Goal: Task Accomplishment & Management: Manage account settings

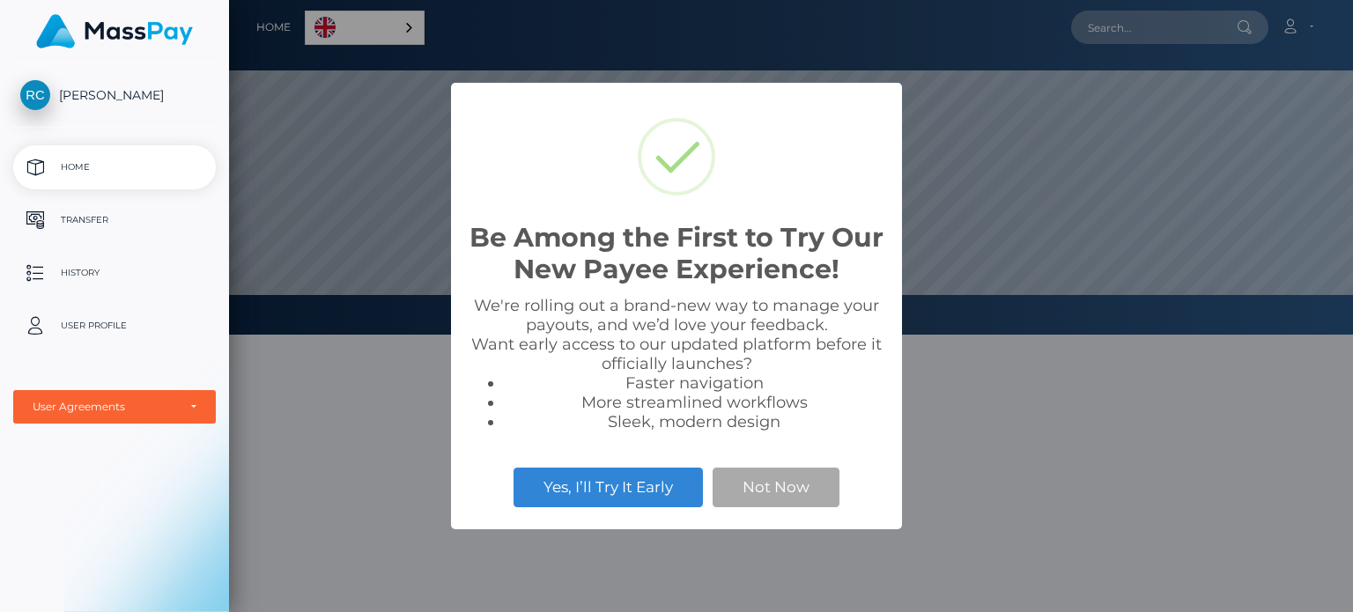
scroll to position [335, 1124]
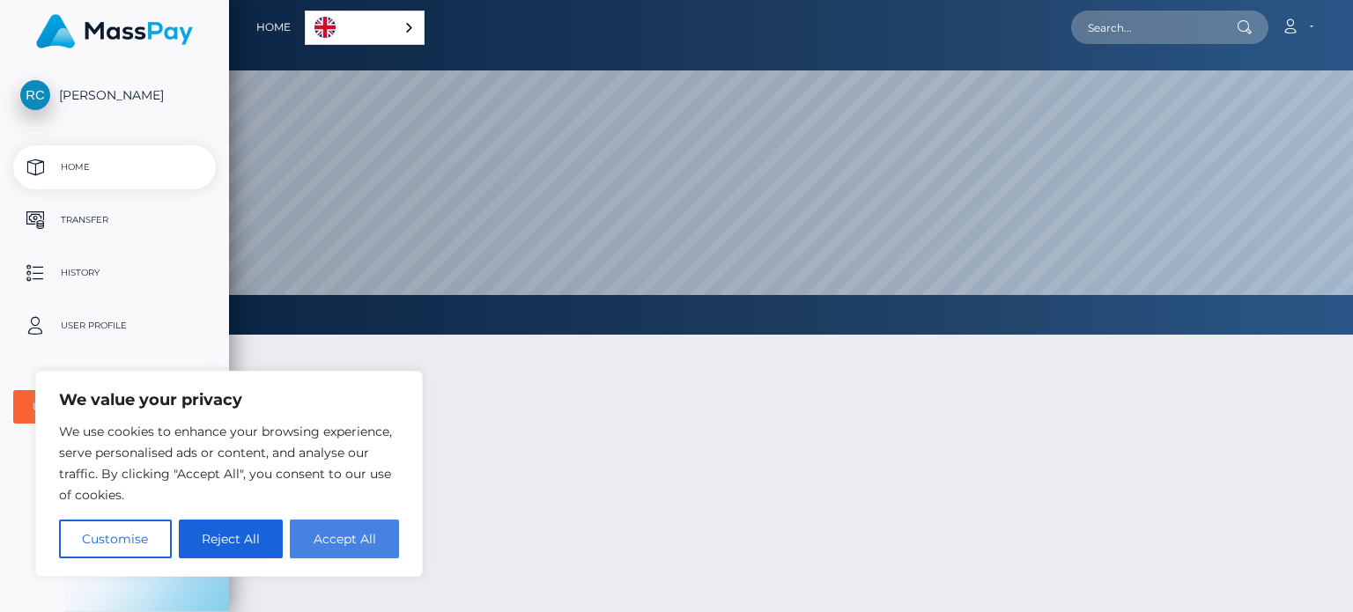
click at [344, 535] on button "Accept All" at bounding box center [344, 539] width 109 height 39
checkbox input "true"
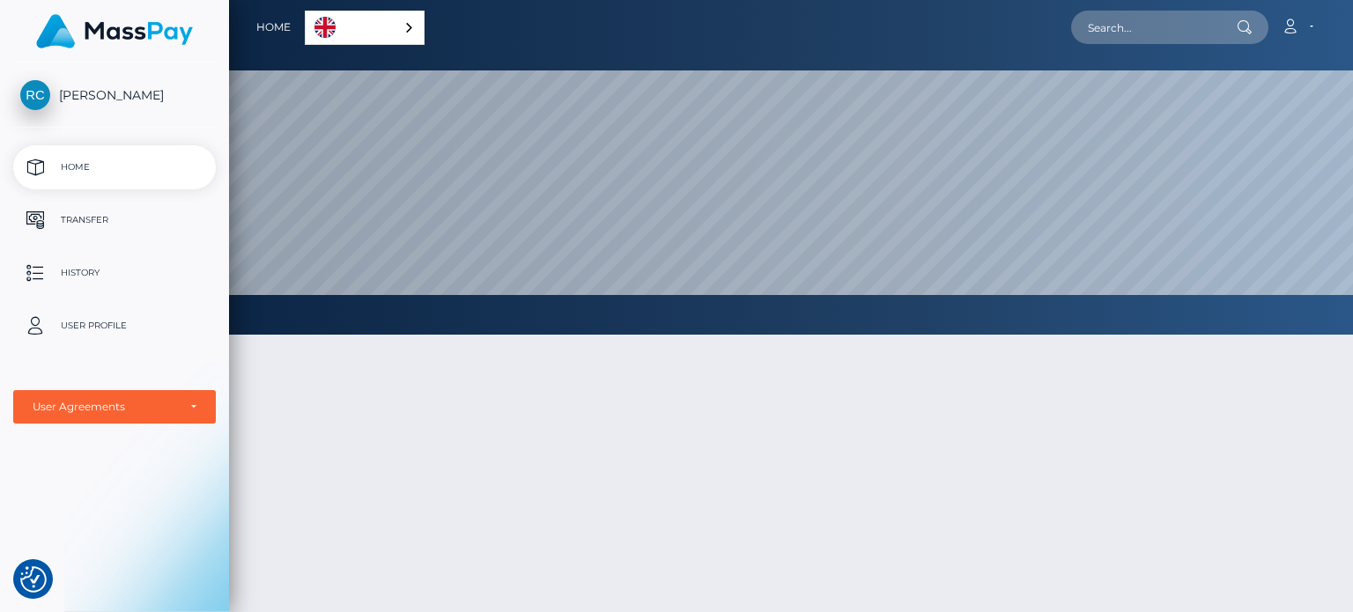
drag, startPoint x: 429, startPoint y: 19, endPoint x: 417, endPoint y: 23, distance: 12.8
click at [423, 20] on div "Home English Español 中文 (简体) Português ([GEOGRAPHIC_DATA]) Account Edit Profile…" at bounding box center [791, 27] width 1096 height 37
click at [416, 24] on div "English" at bounding box center [365, 28] width 120 height 34
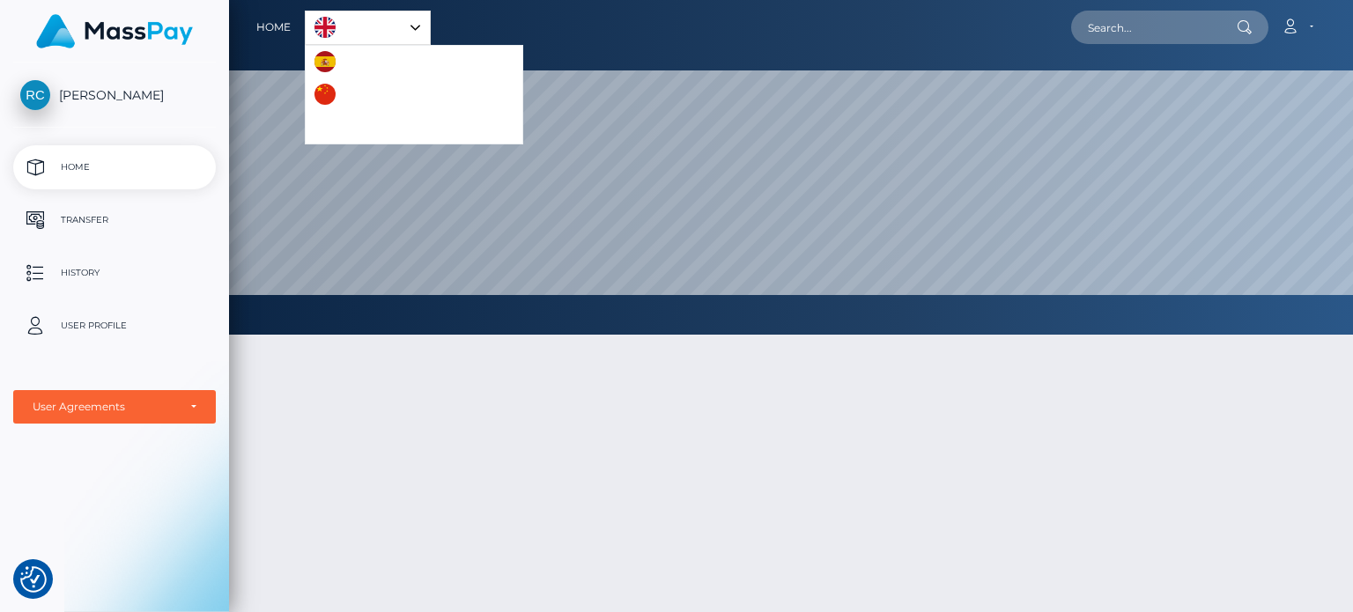
click at [338, 58] on link "Español" at bounding box center [355, 62] width 99 height 33
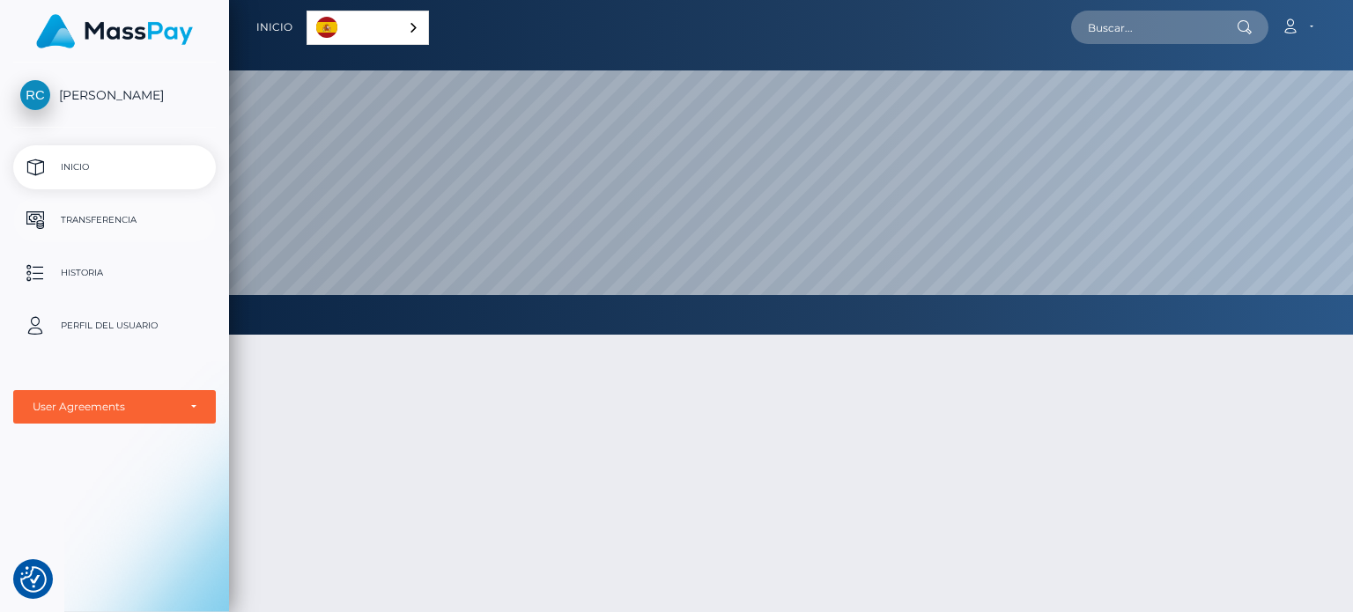
click at [165, 221] on p "Transferencia" at bounding box center [114, 220] width 189 height 26
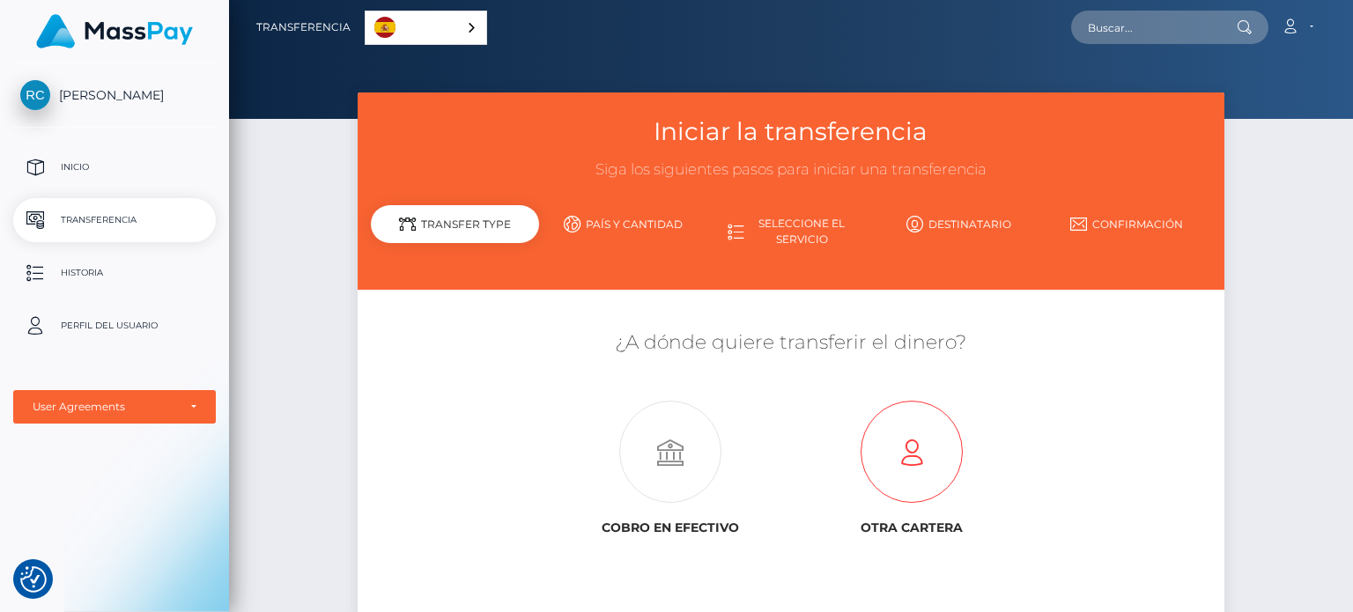
scroll to position [141, 0]
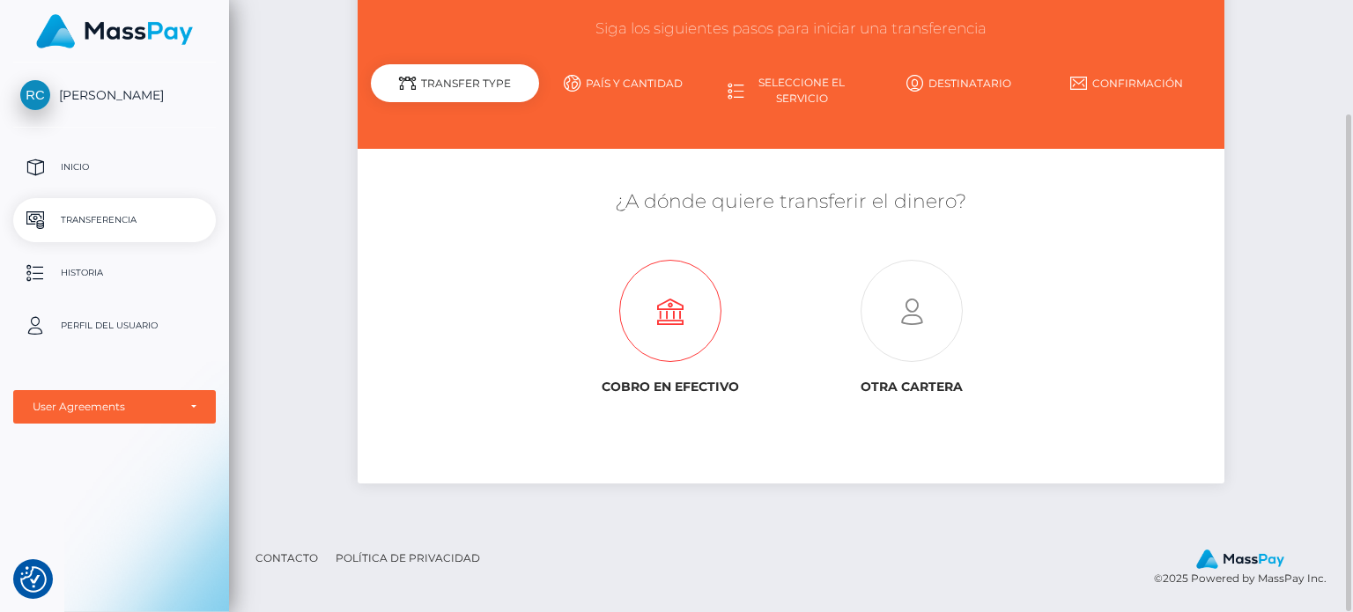
click at [677, 363] on div "Cobro en efectivo" at bounding box center [671, 327] width 214 height 135
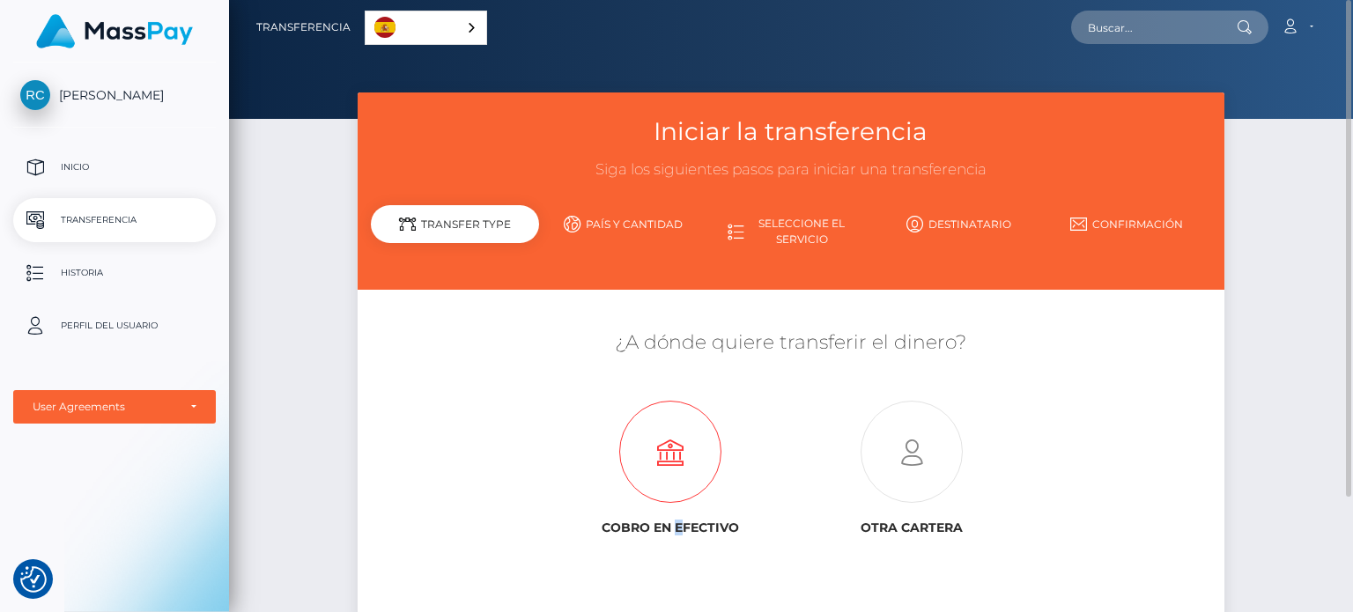
click at [658, 451] on icon at bounding box center [671, 453] width 240 height 102
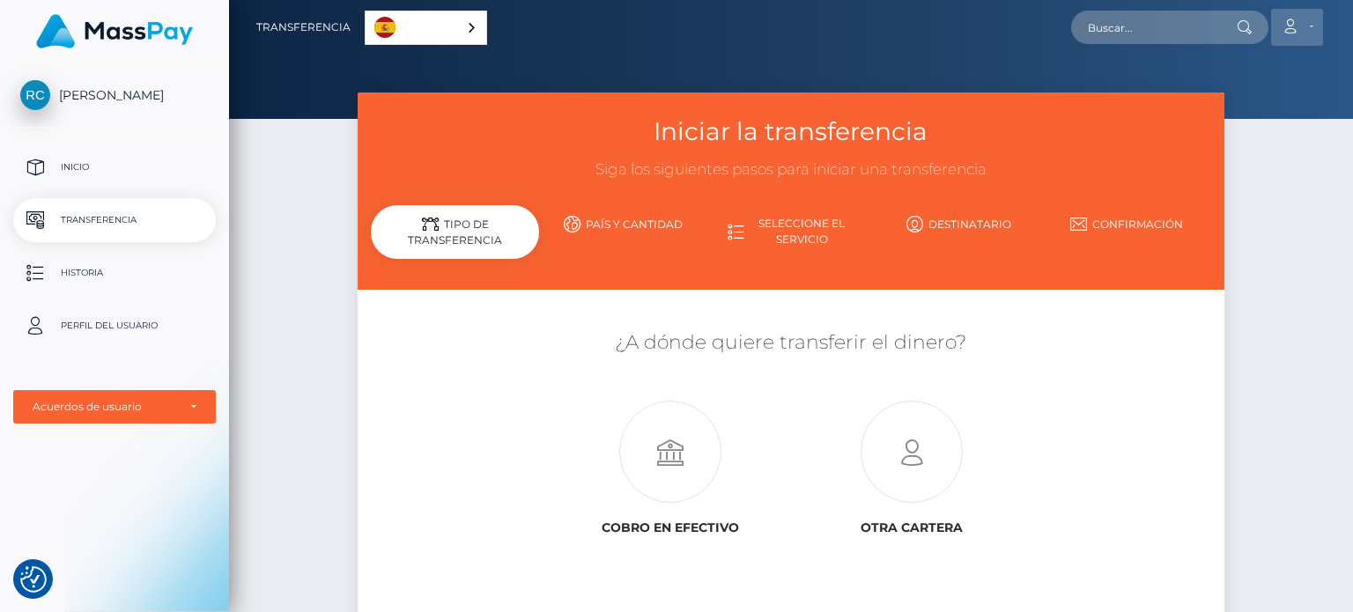
click at [1291, 39] on link "Cuenta" at bounding box center [1297, 27] width 52 height 37
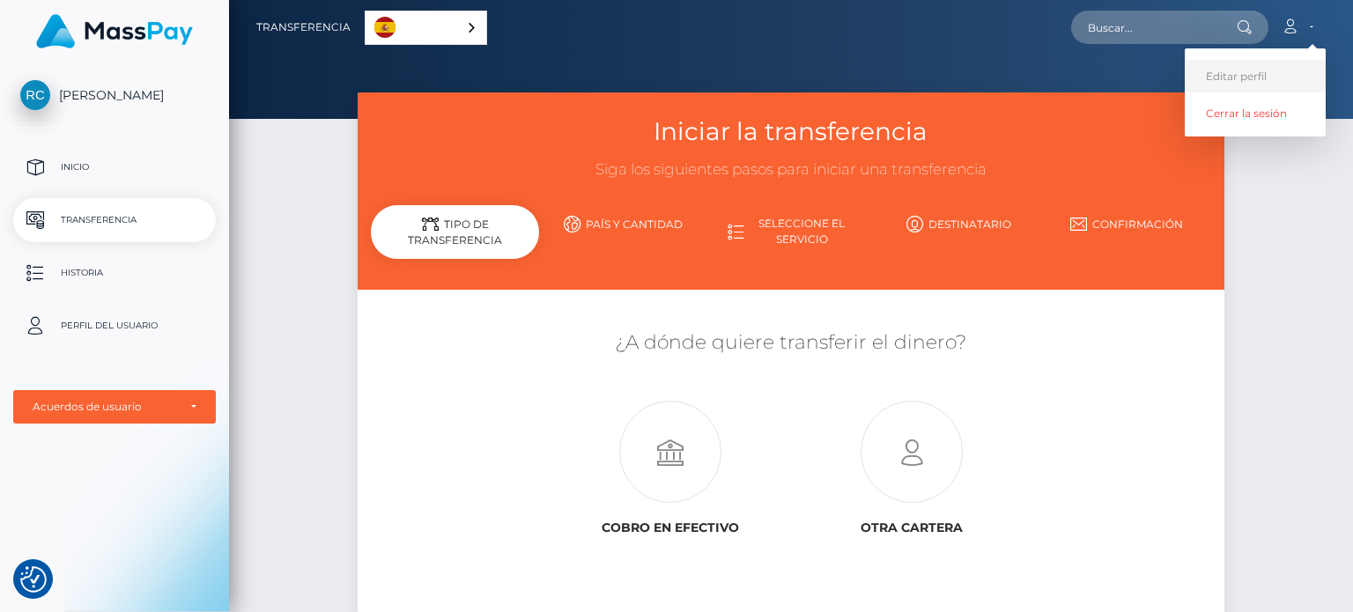
click at [1265, 87] on link "Editar perfil" at bounding box center [1255, 76] width 141 height 33
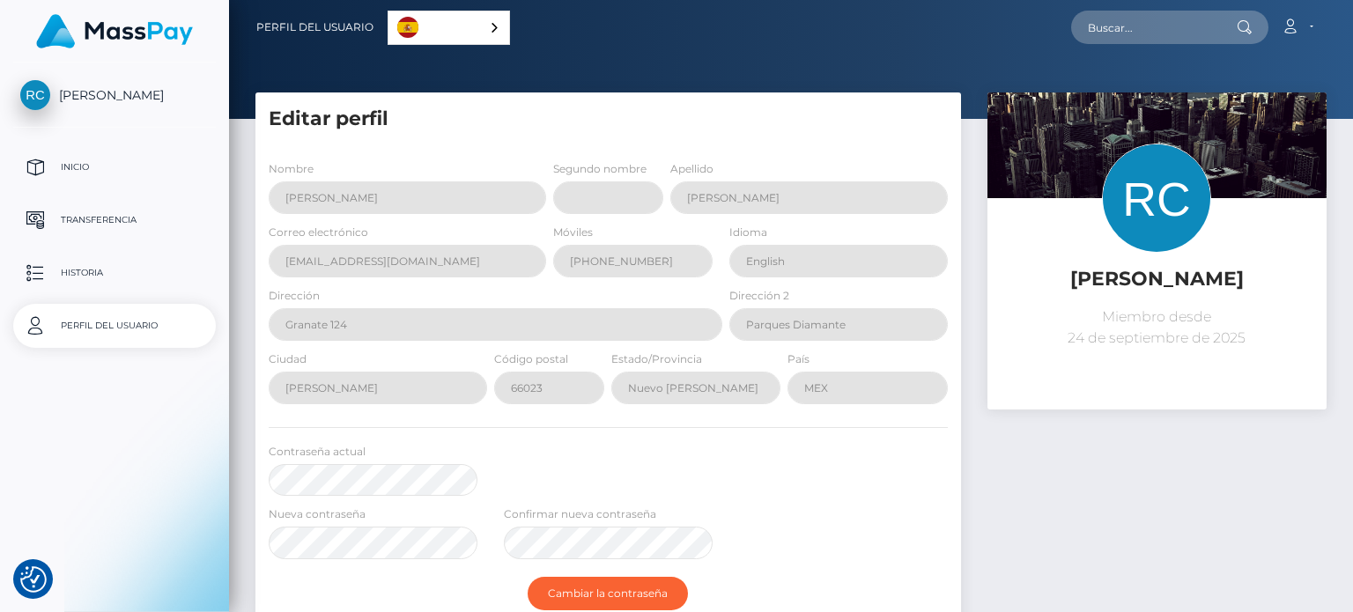
scroll to position [264, 0]
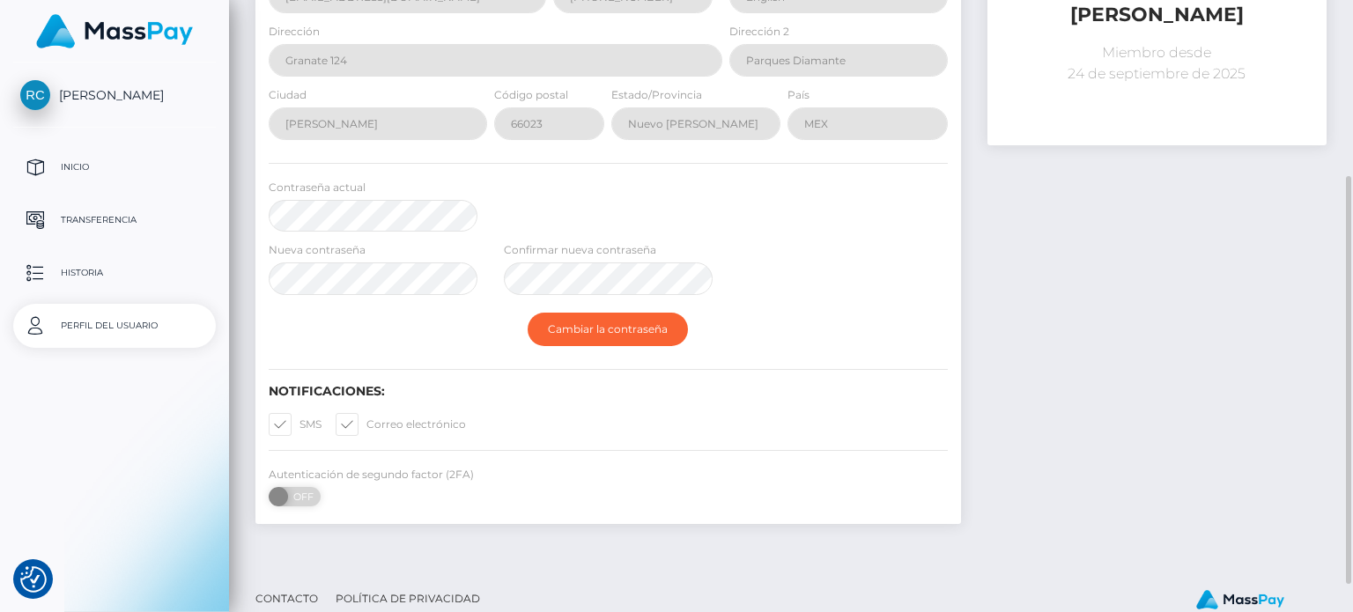
select select
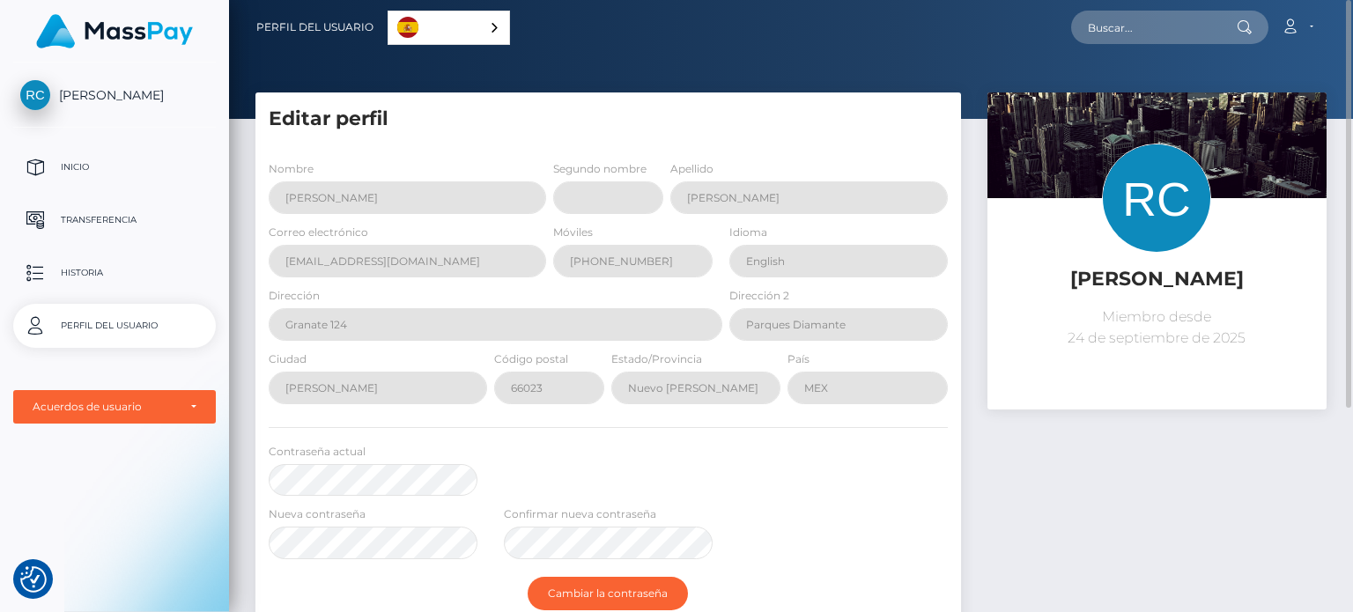
scroll to position [88, 0]
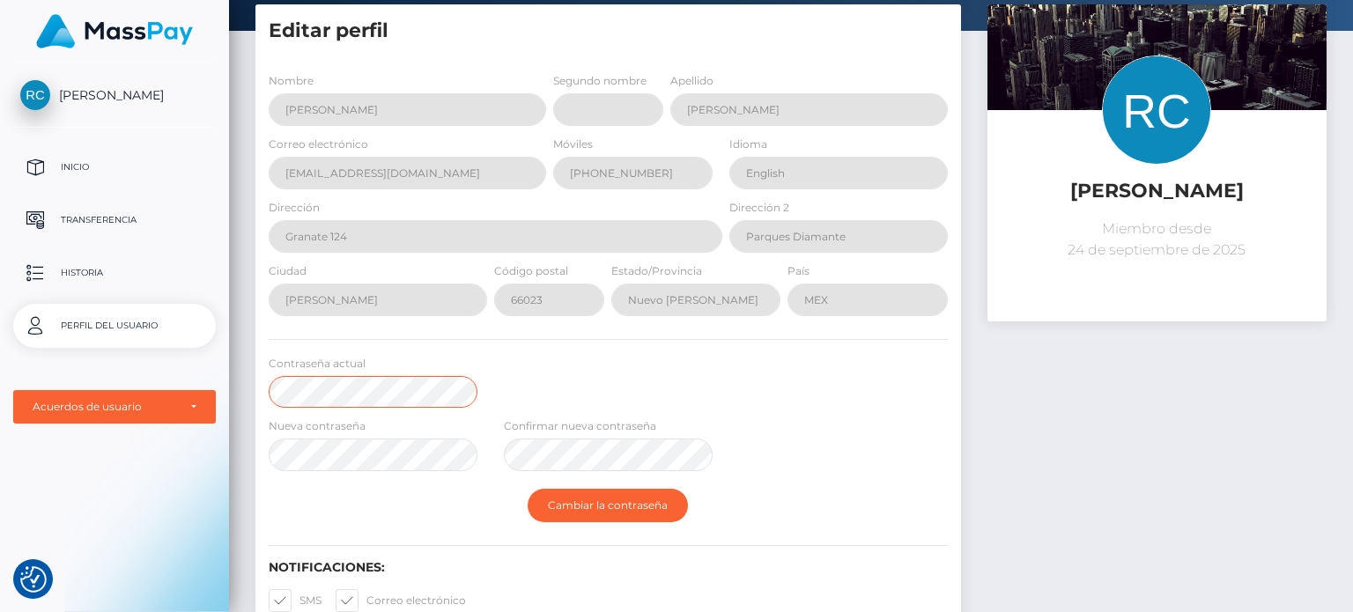
click at [15, 369] on div "Rosario Cruz Inicio Transferencia Historia Perfil del usuario MassPay" at bounding box center [676, 306] width 1353 height 612
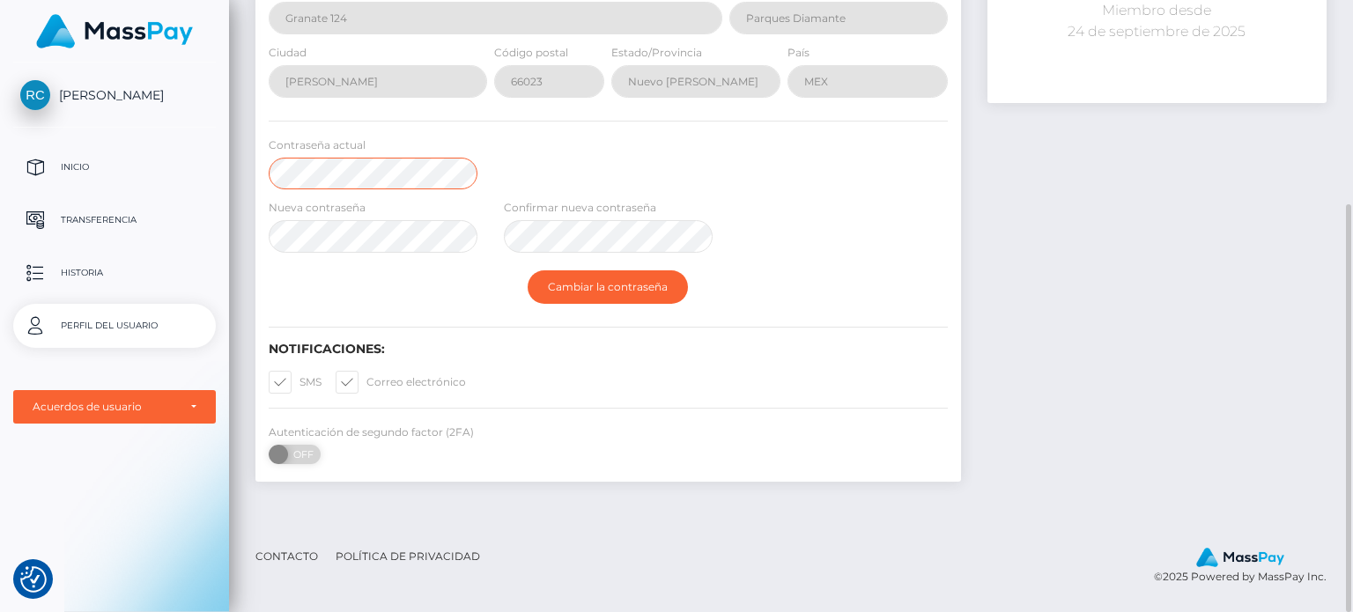
scroll to position [0, 0]
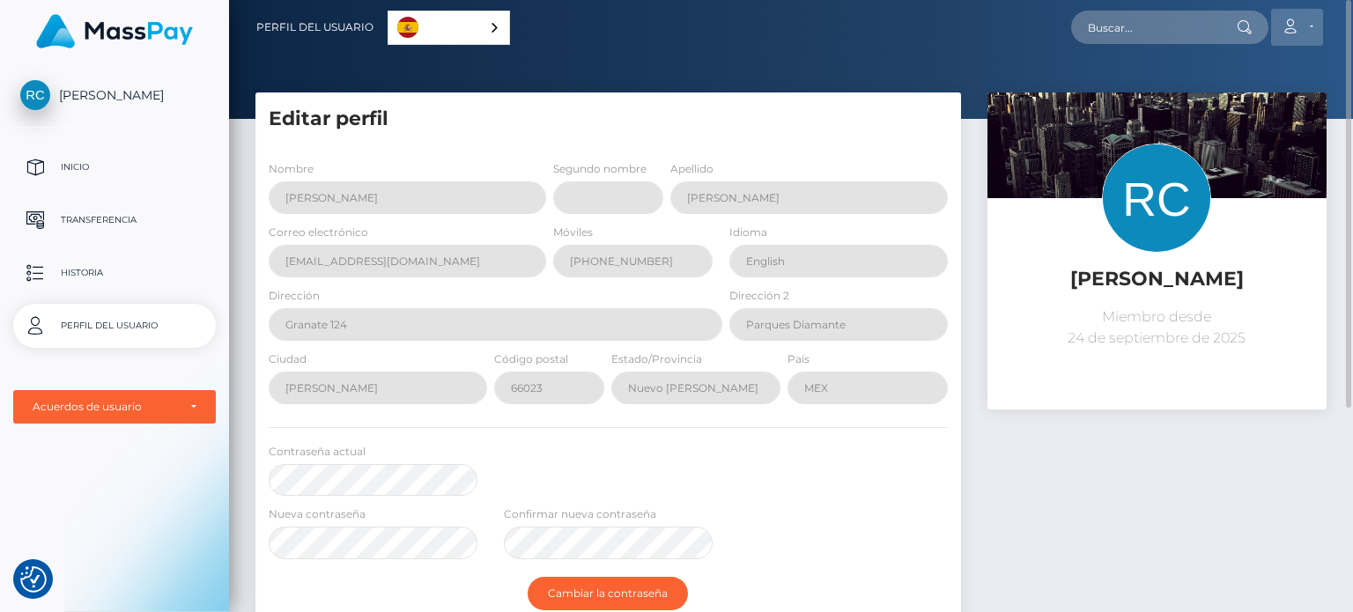
click at [1297, 23] on icon at bounding box center [1290, 26] width 18 height 14
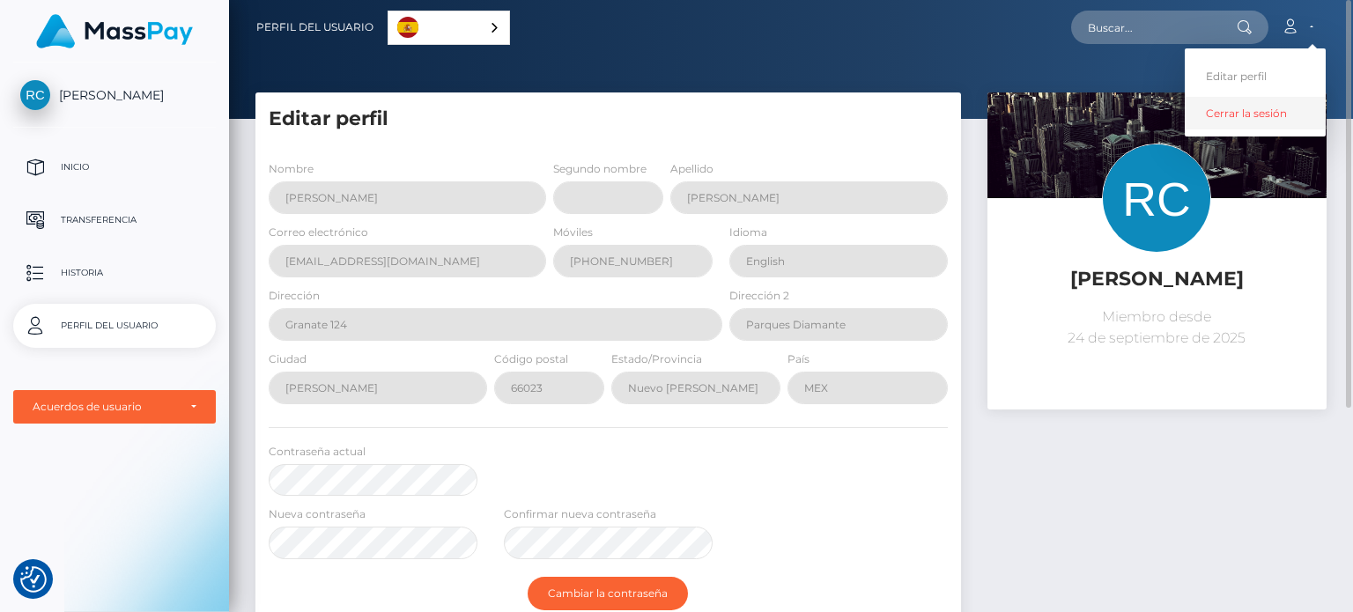
click at [1239, 108] on link "Cerrar la sesión" at bounding box center [1255, 113] width 141 height 33
